Goal: Complete application form

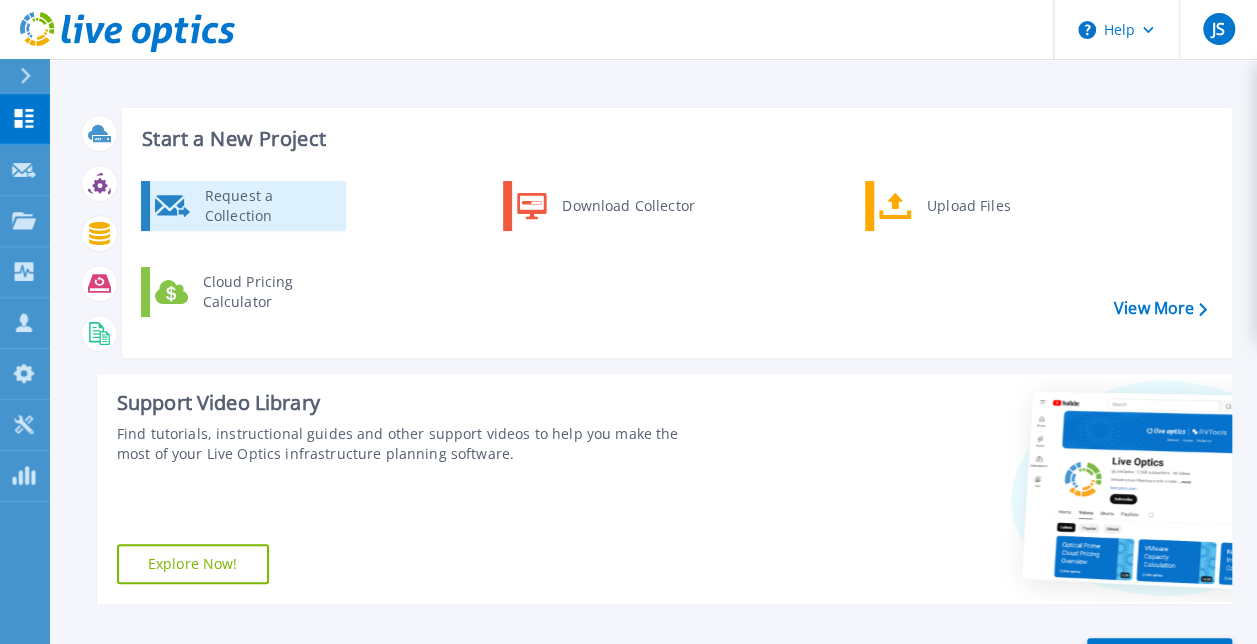
click at [230, 217] on div "Request a Collection" at bounding box center [268, 206] width 146 height 40
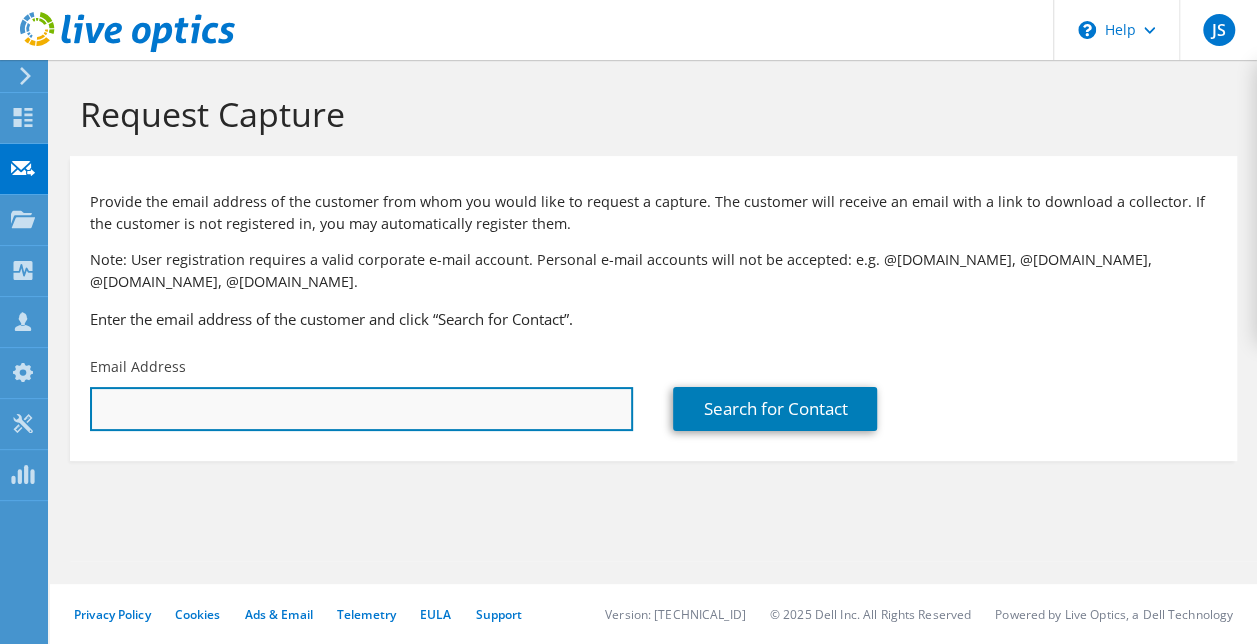
click at [348, 420] on input "text" at bounding box center [361, 409] width 543 height 44
paste input "uh-C0>3T86sqTw"
type input "uh-C0>3T86sqTw"
paste input "SFrederick@clark.edu"
type input "SFrederick@clark.edu"
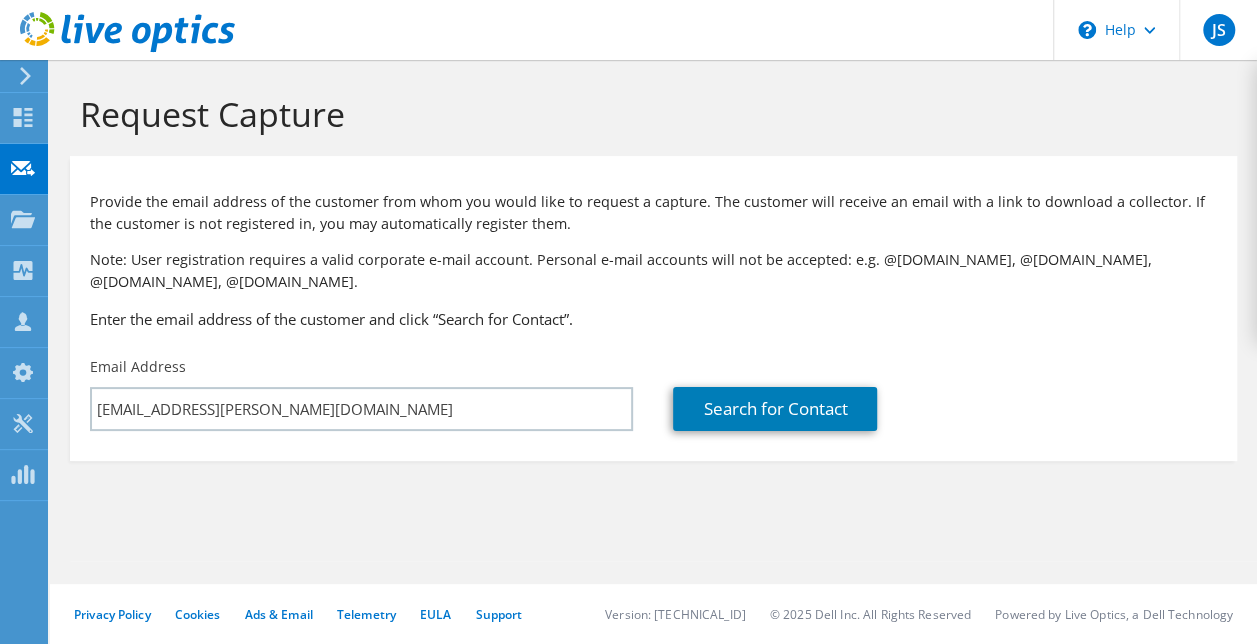
click at [267, 508] on section "Request Capture Provide the email address of the customer from whom you would l…" at bounding box center [653, 310] width 1207 height 501
click at [738, 410] on link "Search for Contact" at bounding box center [775, 409] width 204 height 44
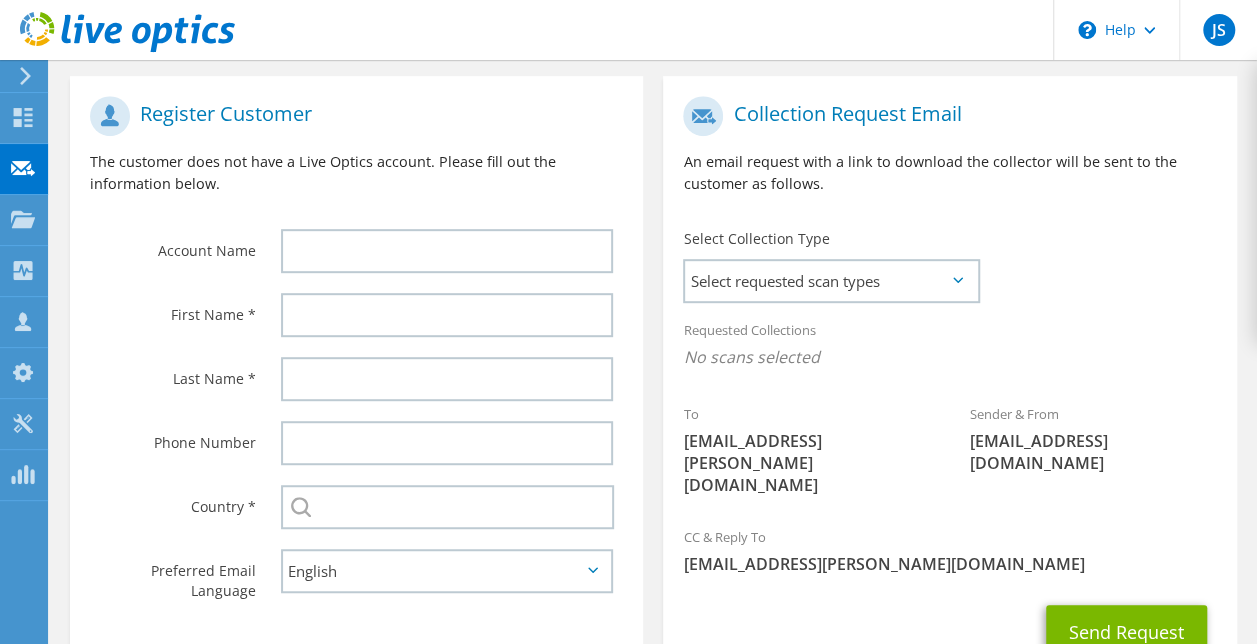
scroll to position [406, 0]
click at [740, 276] on span "Select requested scan types" at bounding box center [831, 280] width 292 height 40
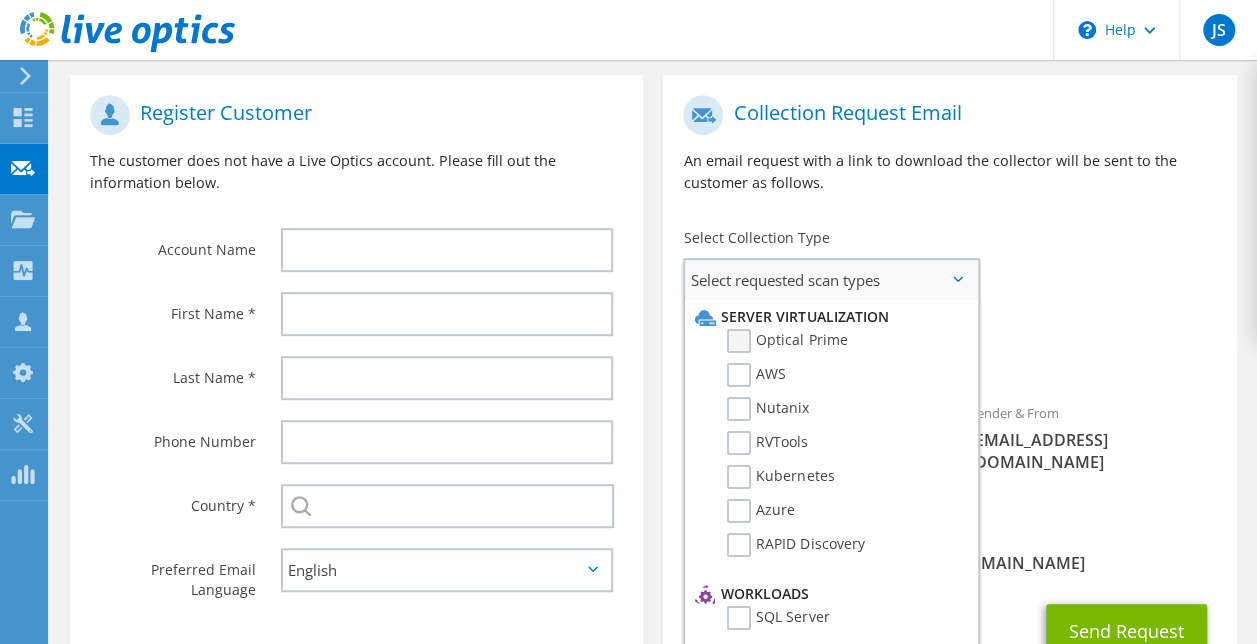
click at [744, 338] on label "Optical Prime" at bounding box center [787, 341] width 120 height 24
click at [0, 0] on input "Optical Prime" at bounding box center [0, 0] width 0 height 0
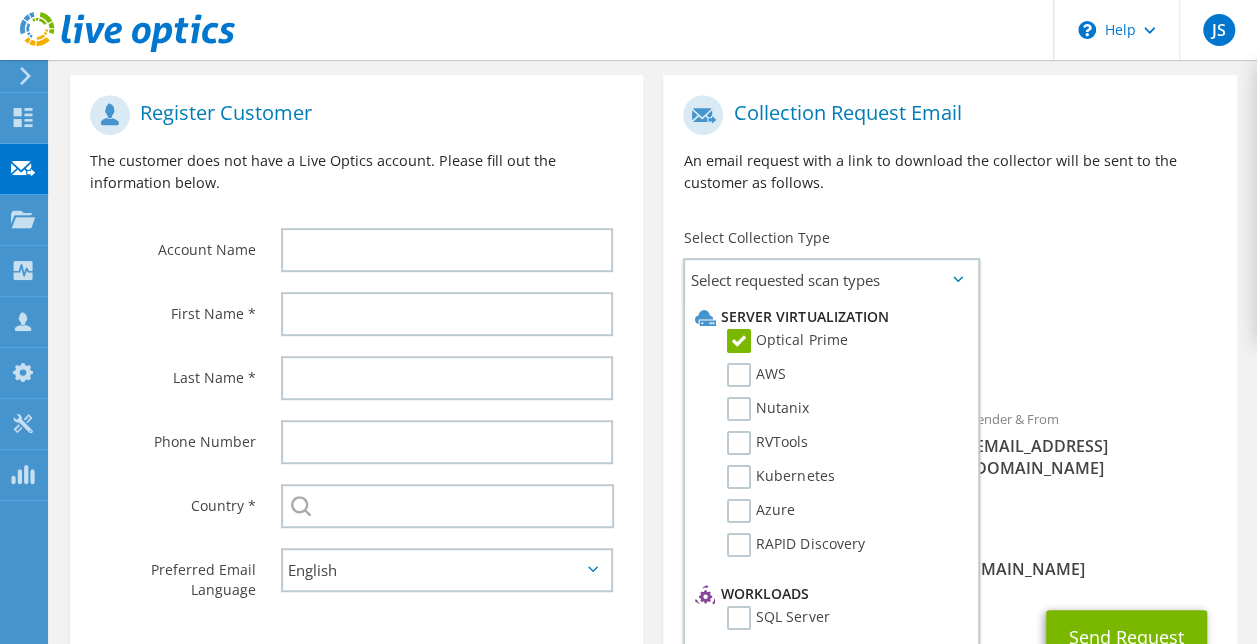
click at [750, 227] on div "Select Collection Type Select requested scan types Server Virtualization Optica…" at bounding box center [830, 263] width 335 height 90
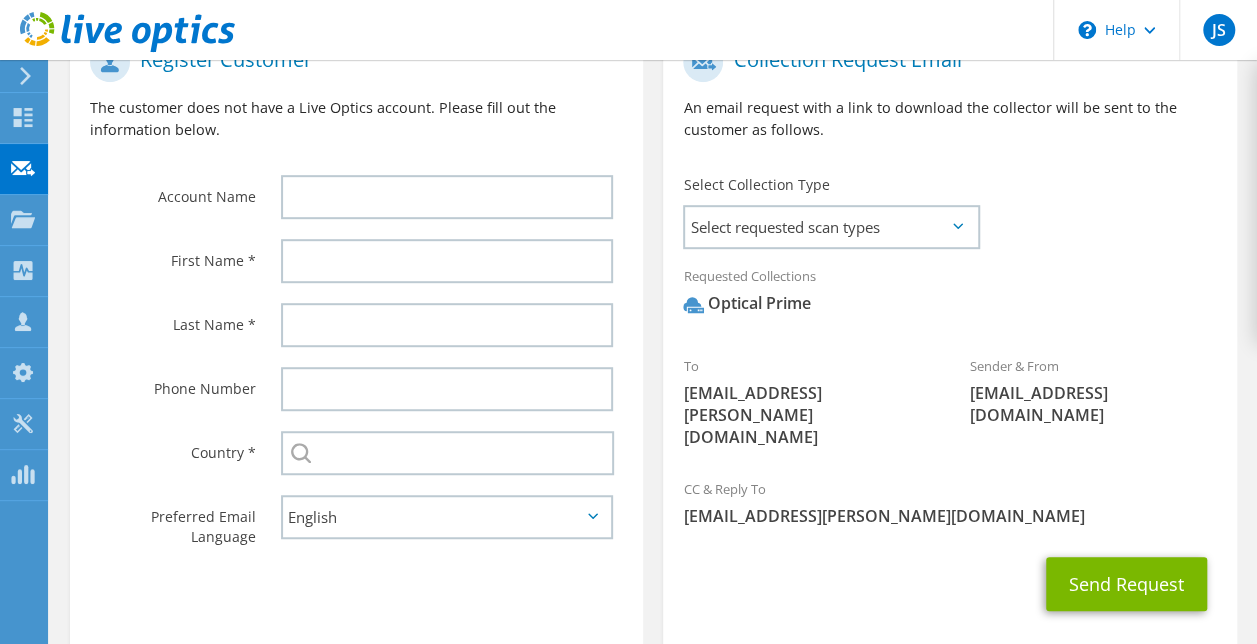
scroll to position [452, 0]
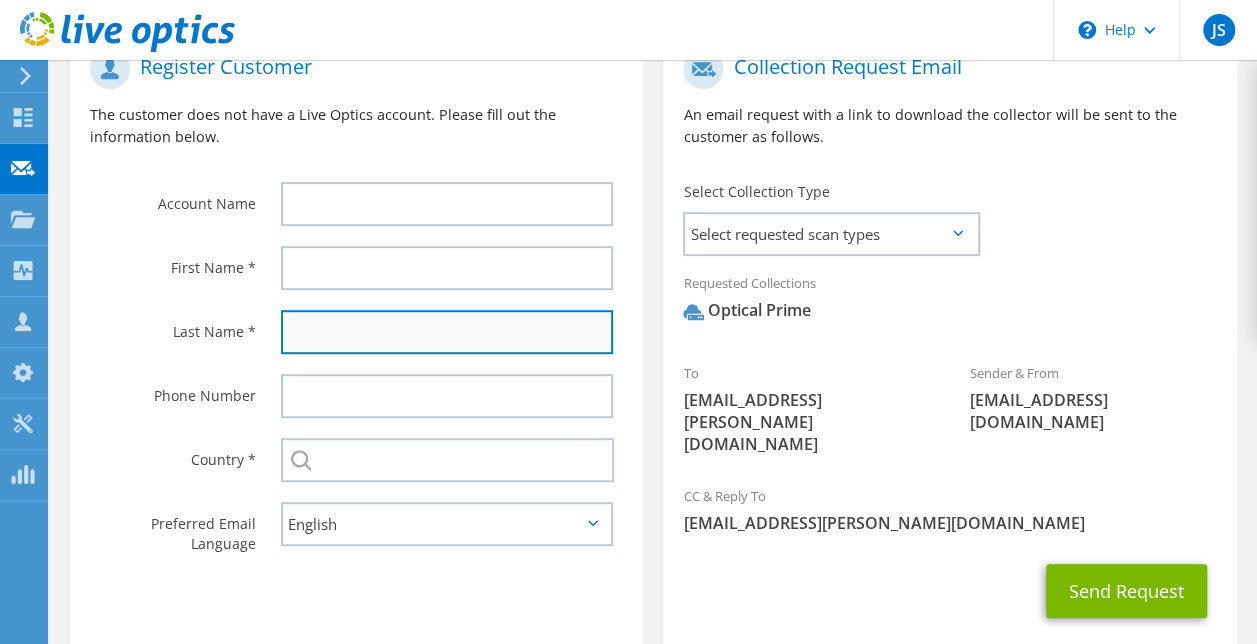
click at [430, 318] on input "text" at bounding box center [447, 332] width 332 height 44
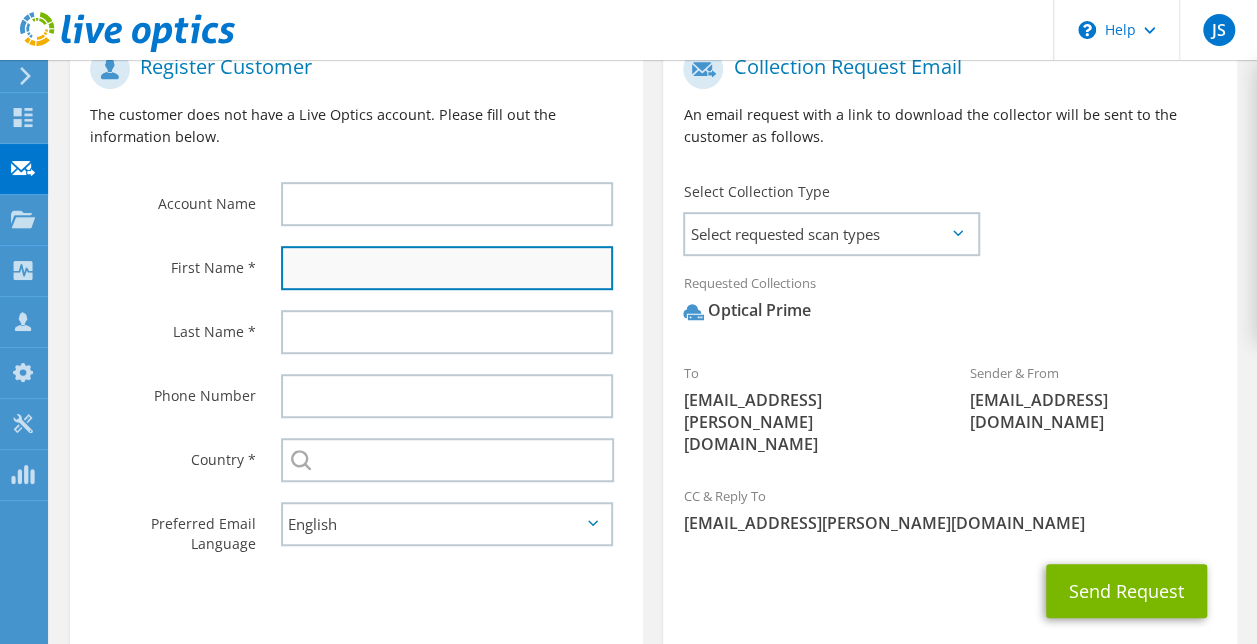
click at [418, 277] on input "text" at bounding box center [447, 268] width 332 height 44
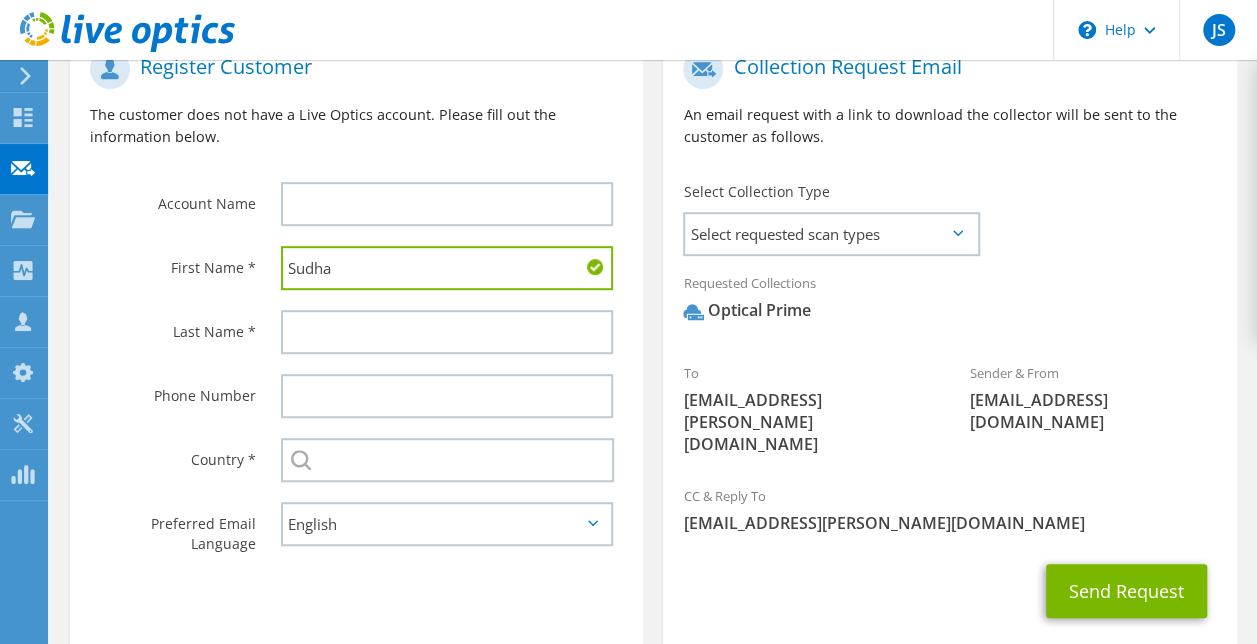
type input "Sudha"
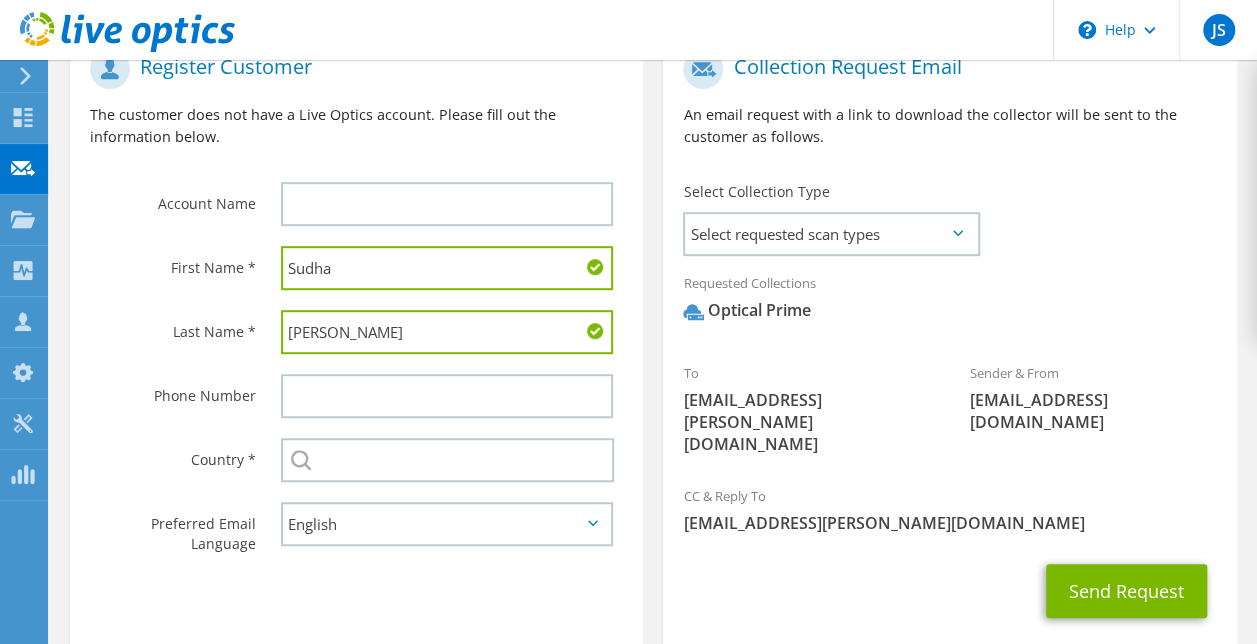
type input "Fredrick"
click at [756, 554] on div "Send Request" at bounding box center [949, 591] width 573 height 74
click at [749, 252] on span "Select requested scan types" at bounding box center [831, 234] width 292 height 40
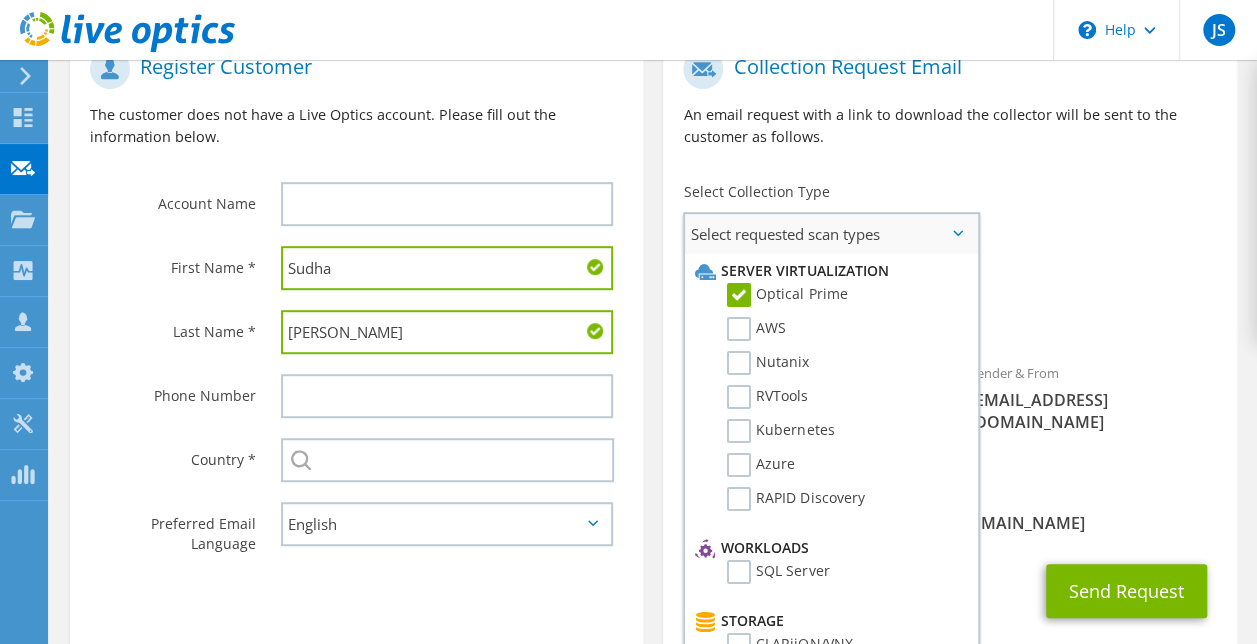
click at [755, 240] on span "Select requested scan types" at bounding box center [831, 234] width 292 height 40
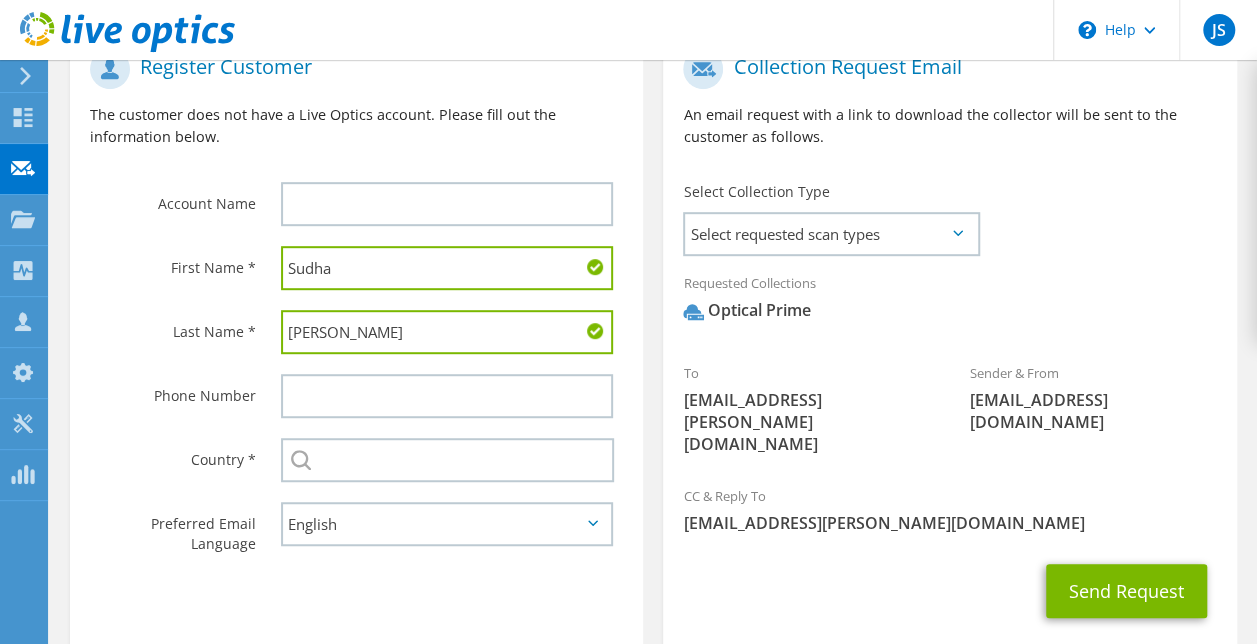
scroll to position [523, 0]
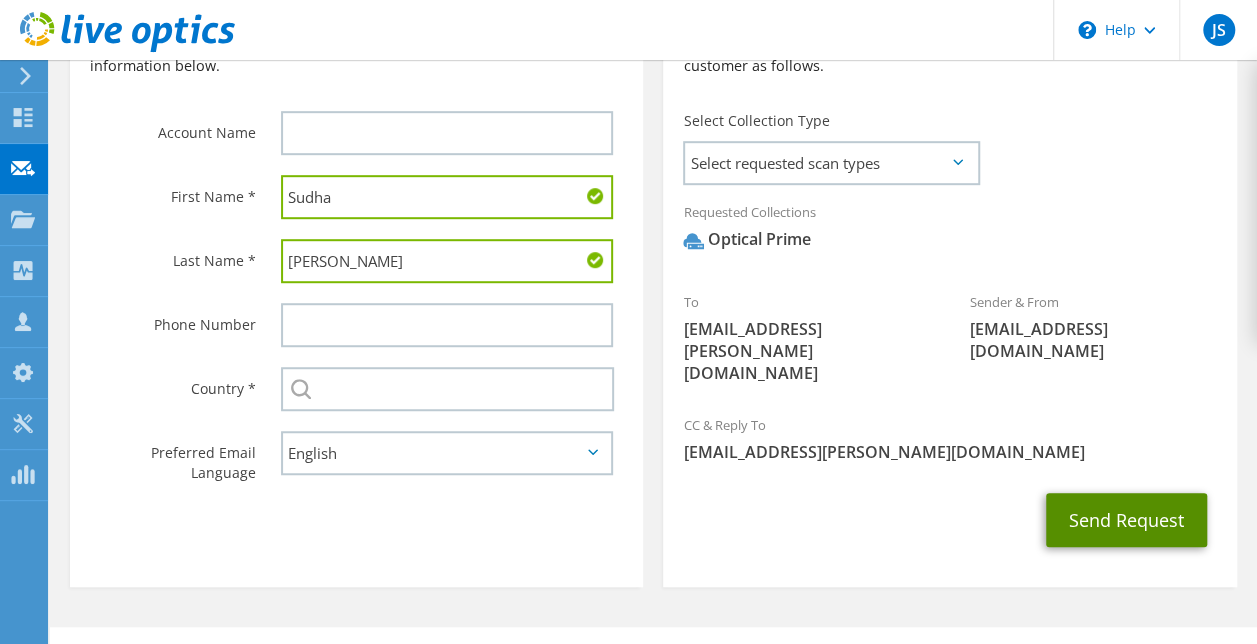
click at [1119, 493] on button "Send Request" at bounding box center [1126, 520] width 161 height 54
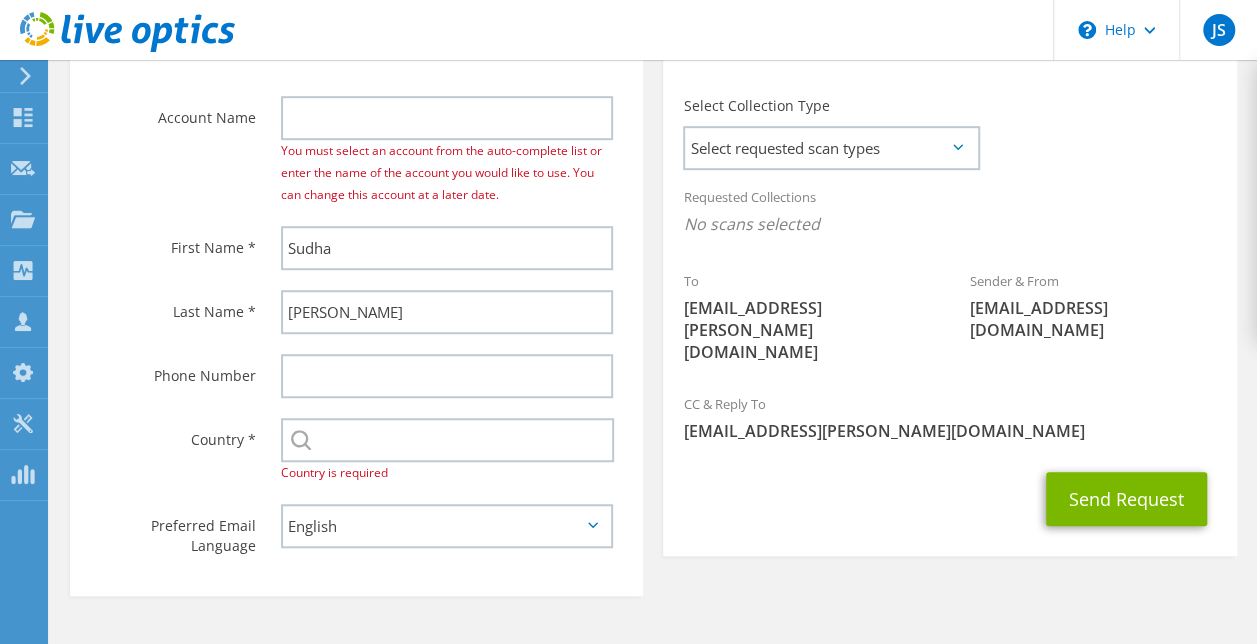
scroll to position [537, 0]
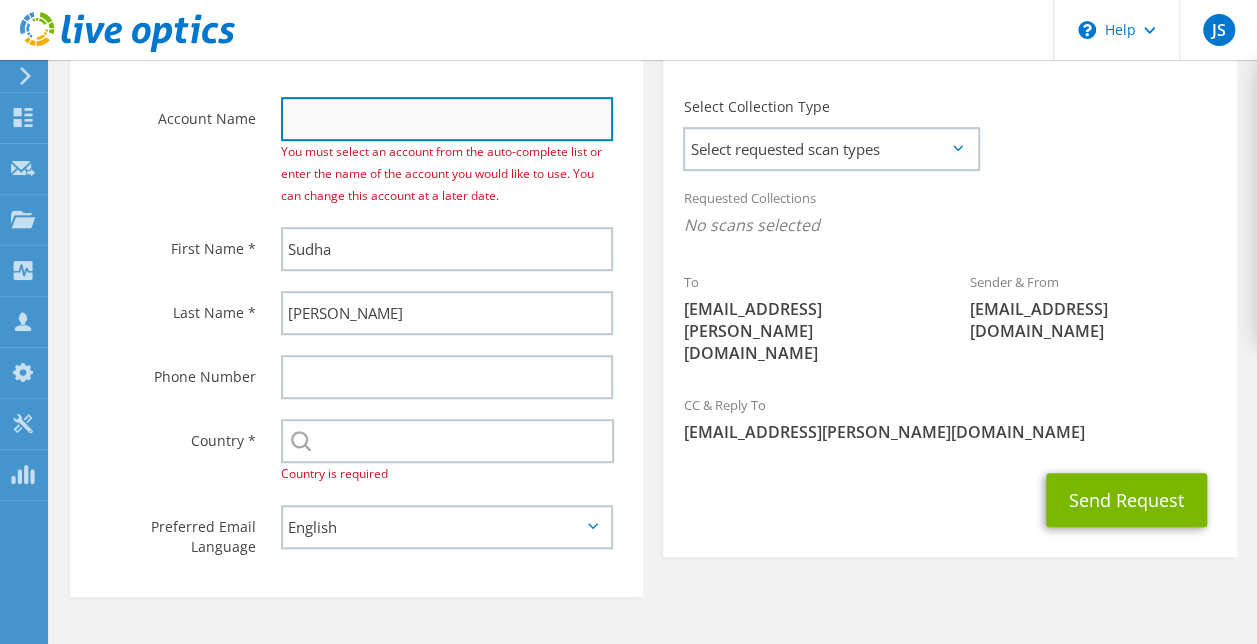
click at [357, 105] on input "text" at bounding box center [447, 119] width 332 height 44
click at [353, 112] on input "text" at bounding box center [447, 119] width 332 height 44
click at [249, 155] on div "Account Name You must select an account from the auto-complete list or enter th…" at bounding box center [356, 85] width 573 height 263
click at [348, 129] on input "text" at bounding box center [447, 119] width 332 height 44
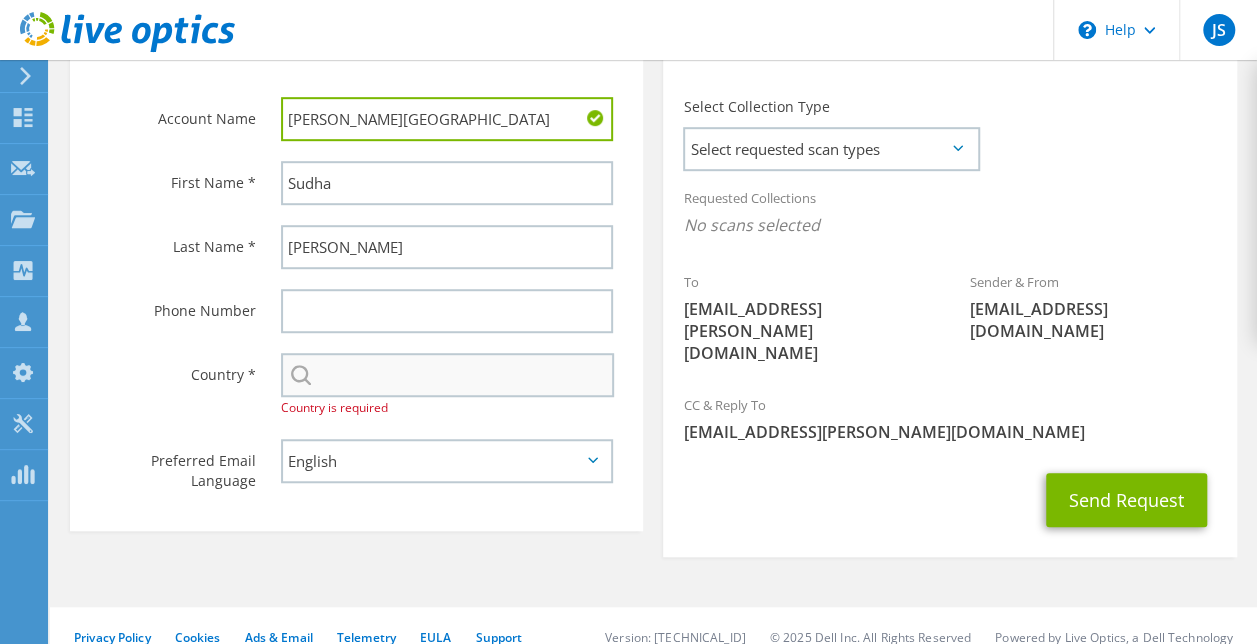
type input "Clark College"
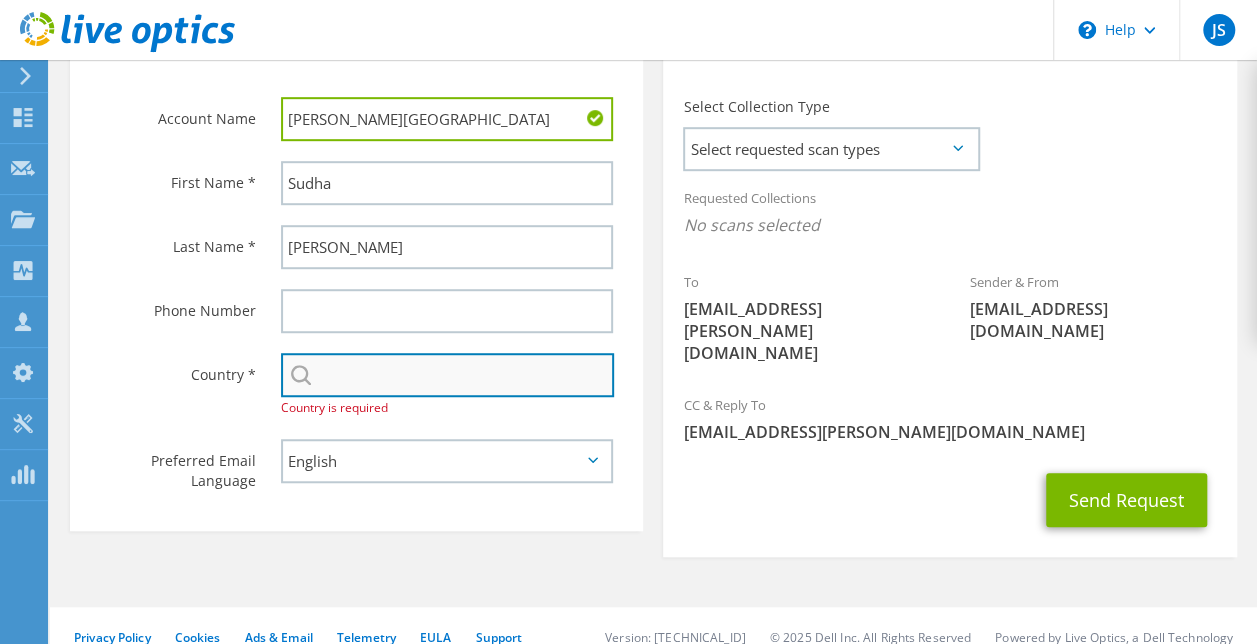
click at [426, 391] on input "text" at bounding box center [447, 375] width 333 height 44
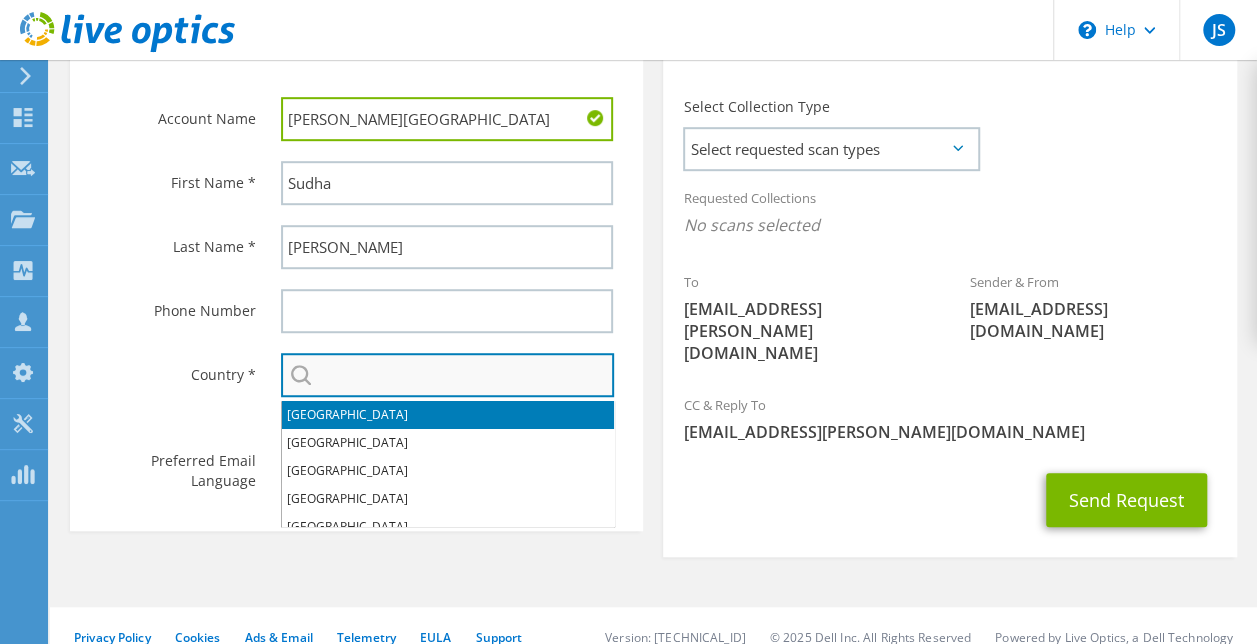
type input "[GEOGRAPHIC_DATA]"
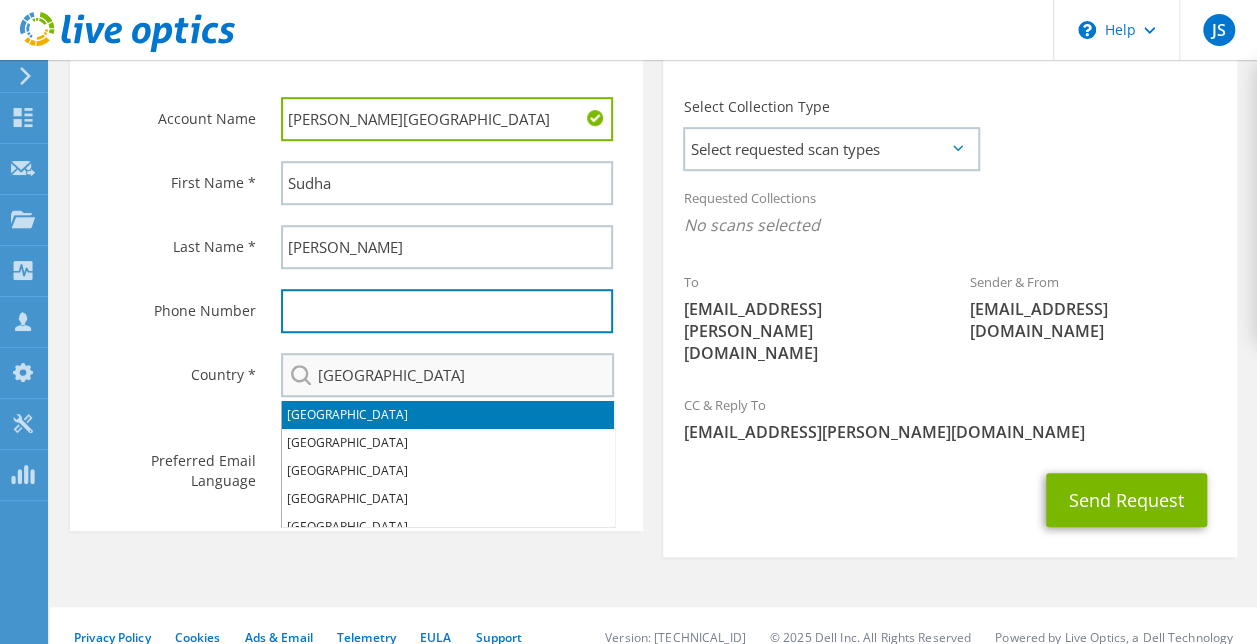
type input "4803565109"
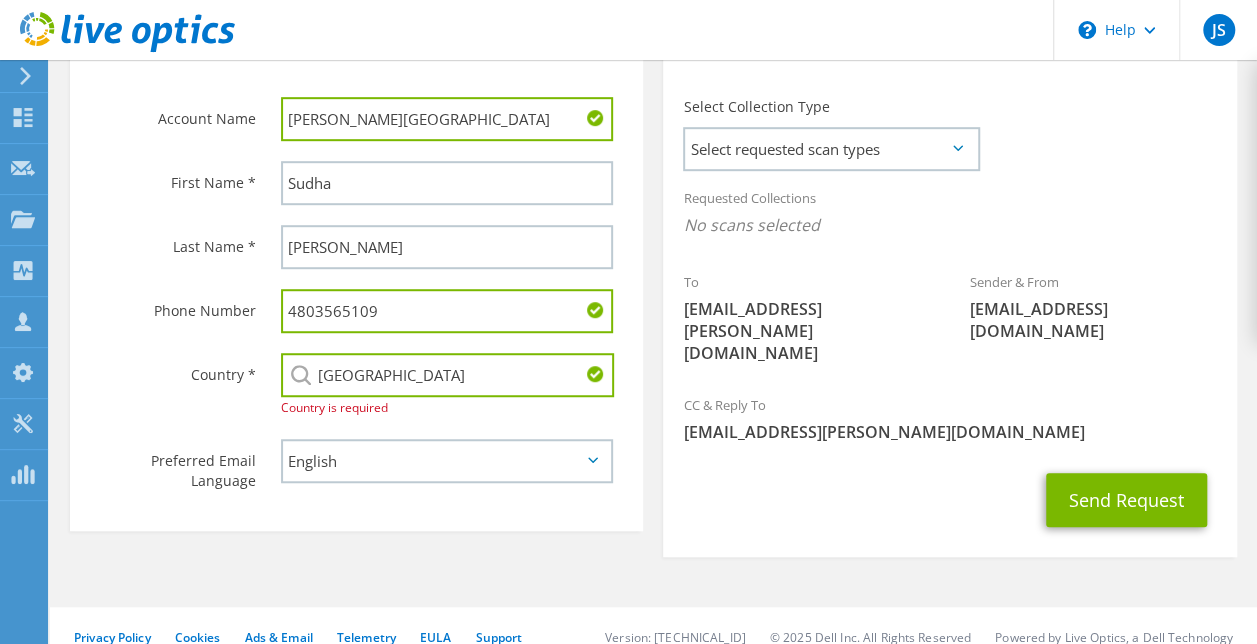
drag, startPoint x: 408, startPoint y: 300, endPoint x: 164, endPoint y: 313, distance: 244.3
click at [164, 313] on div "Phone Number 4803565109" at bounding box center [356, 311] width 573 height 64
click at [829, 520] on div "Collection Request Email An email request with a link to download the collector…" at bounding box center [949, 255] width 593 height 623
click at [1065, 473] on button "Send Request" at bounding box center [1126, 500] width 161 height 54
